Goal: Task Accomplishment & Management: Manage account settings

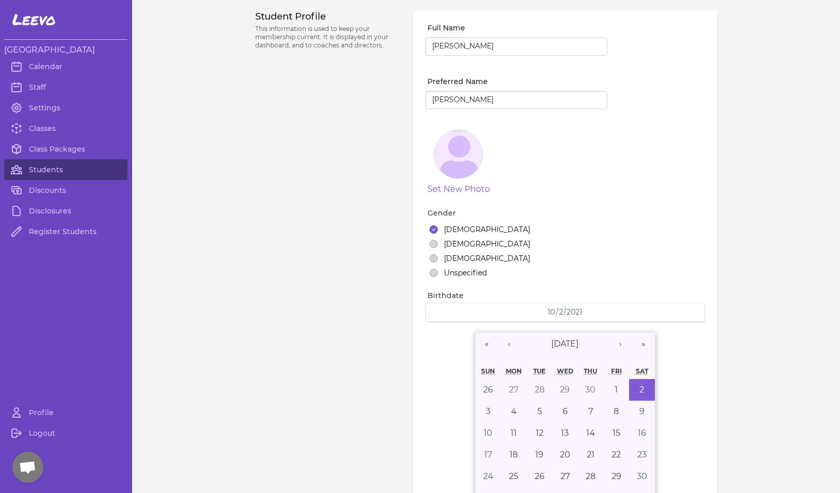
select select "MT"
select select "7"
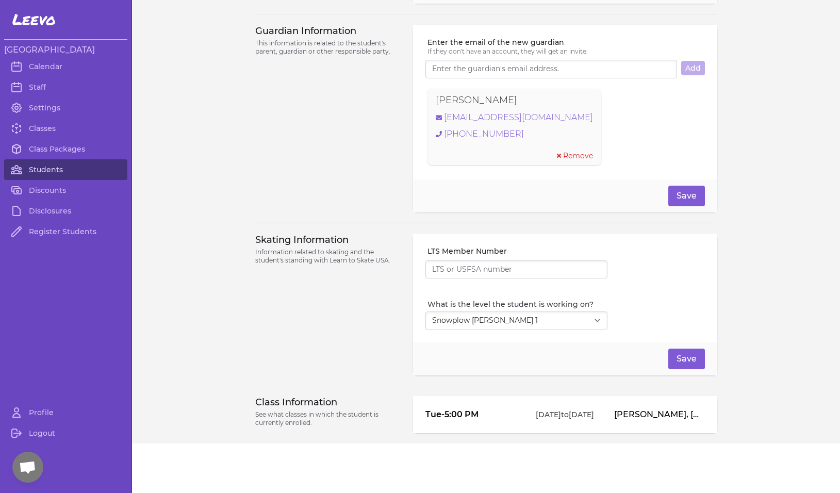
click at [62, 167] on link "Students" at bounding box center [65, 169] width 123 height 21
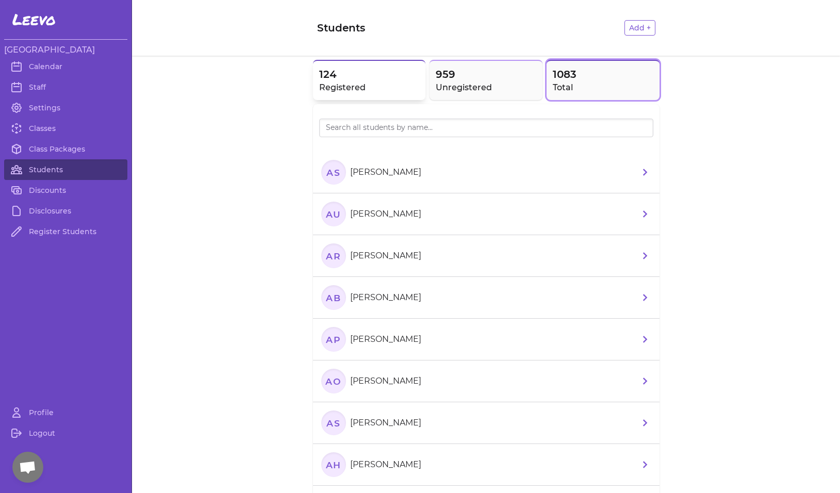
click at [364, 77] on span "124" at bounding box center [369, 74] width 101 height 14
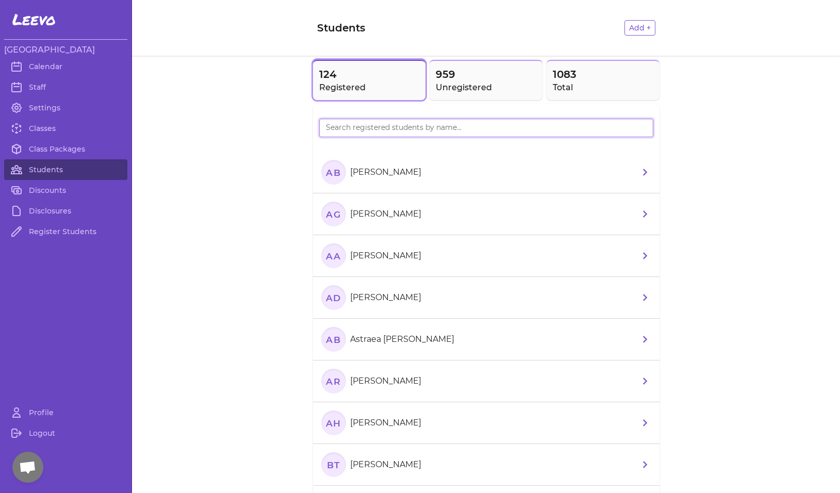
click at [374, 134] on input "search" at bounding box center [486, 128] width 334 height 19
type input "[PERSON_NAME]"
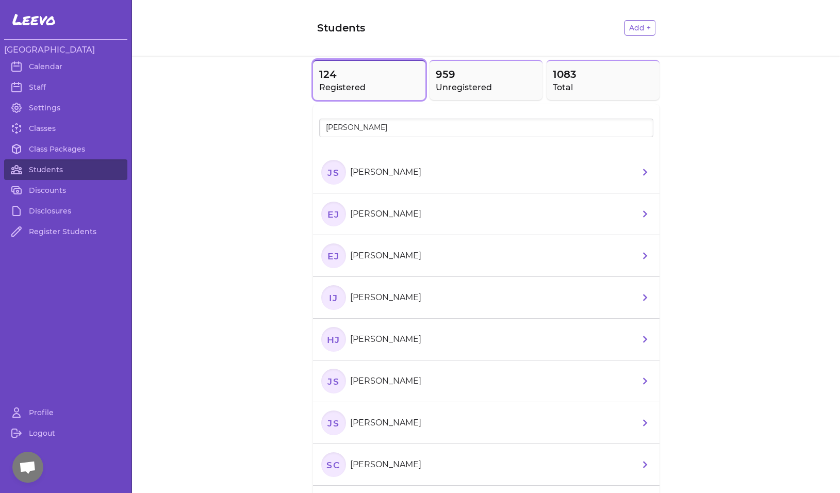
click at [330, 166] on icon "JS" at bounding box center [333, 172] width 25 height 25
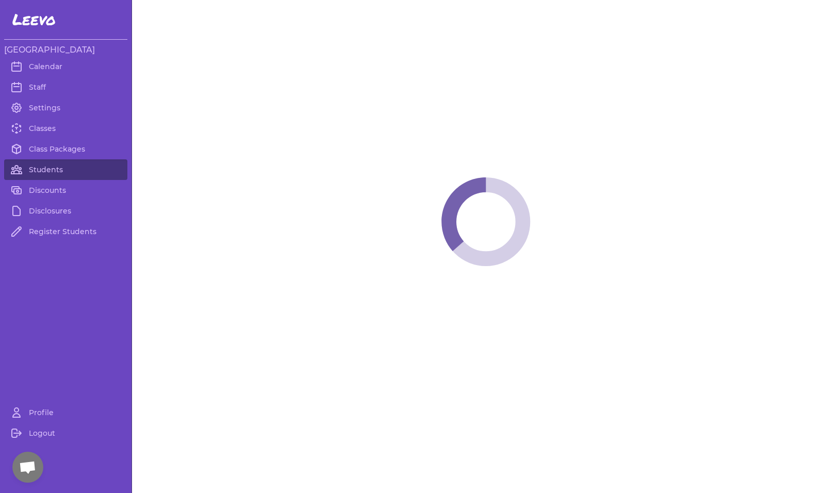
select select "MT"
select select "8"
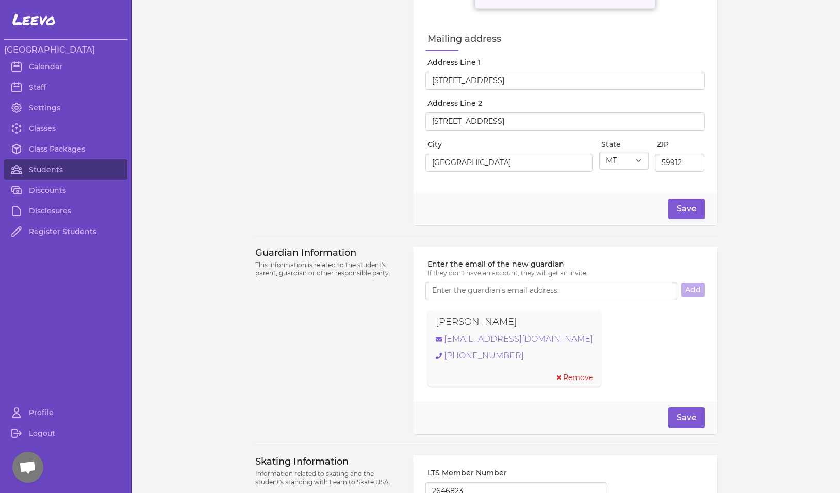
scroll to position [673, 0]
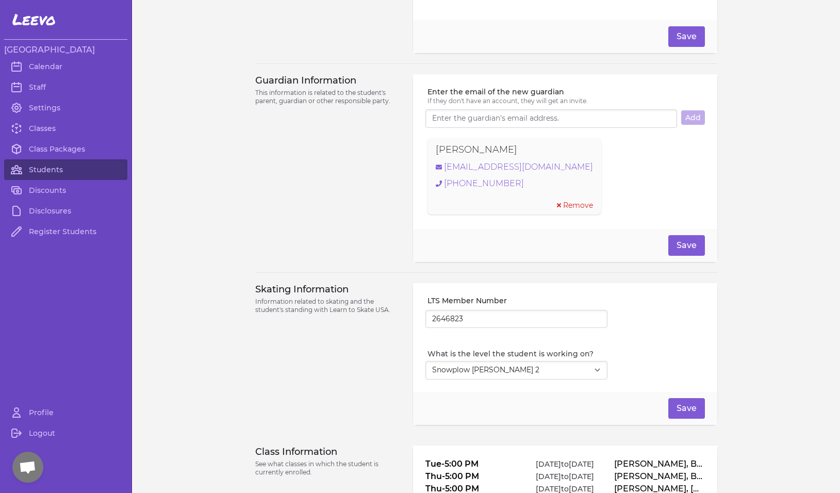
drag, startPoint x: 501, startPoint y: 154, endPoint x: 417, endPoint y: 148, distance: 83.8
click at [417, 148] on div "Enter the email of the new guardian If they don't have an account, they will ge…" at bounding box center [565, 151] width 304 height 155
copy p "[PERSON_NAME]"
